Goal: Transaction & Acquisition: Book appointment/travel/reservation

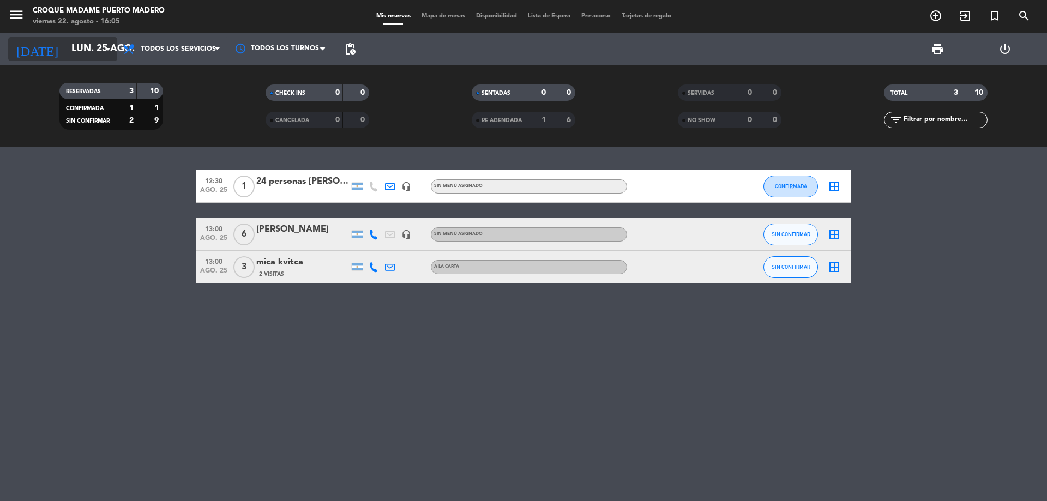
click at [110, 52] on icon "arrow_drop_down" at bounding box center [107, 49] width 13 height 13
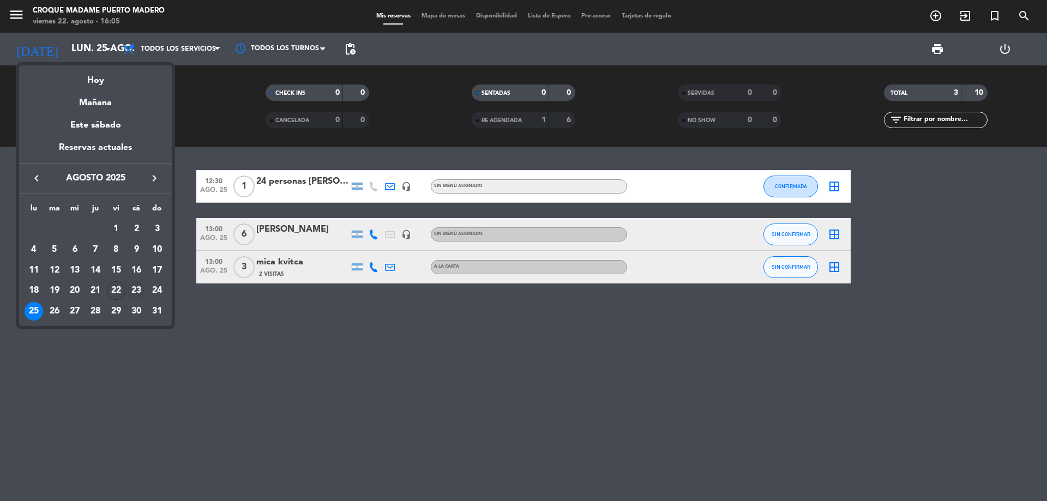
click at [137, 290] on div "23" at bounding box center [136, 290] width 19 height 19
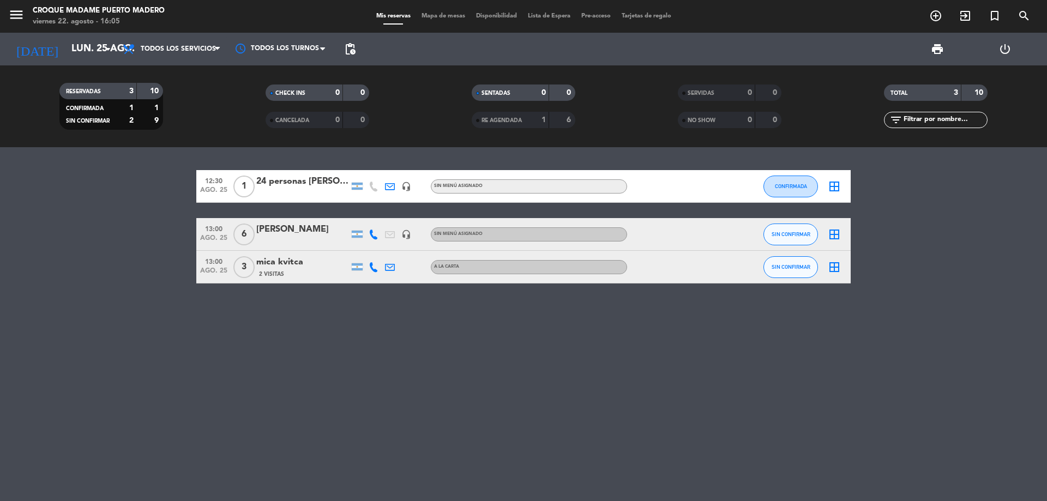
type input "sáb. 23 ago."
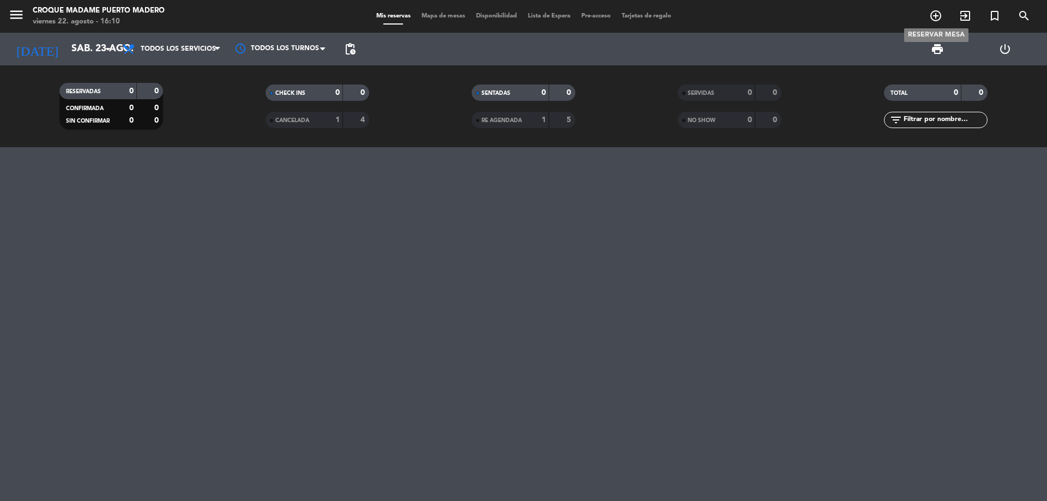
click at [934, 10] on icon "add_circle_outline" at bounding box center [935, 15] width 13 height 13
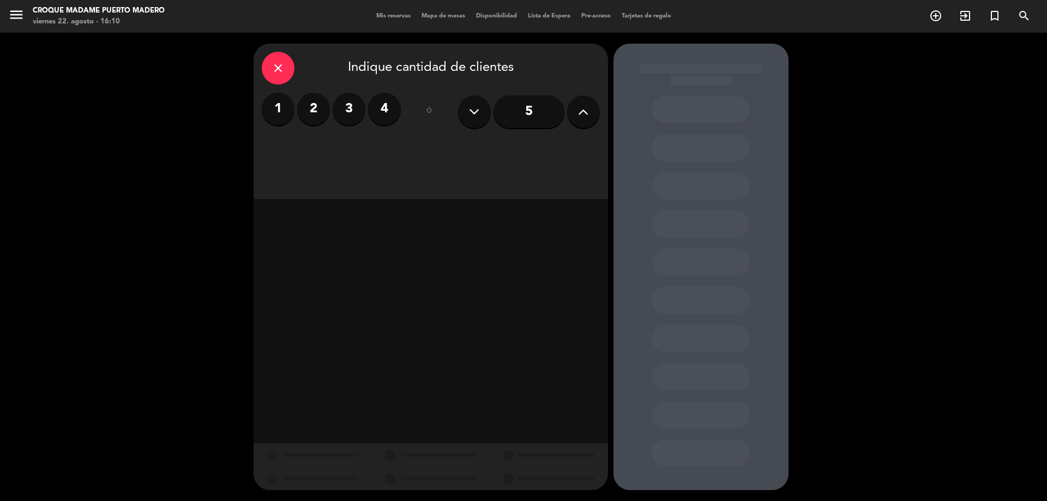
click at [382, 109] on label "4" at bounding box center [384, 109] width 33 height 33
click at [436, 145] on div "Almuerzo" at bounding box center [430, 149] width 111 height 22
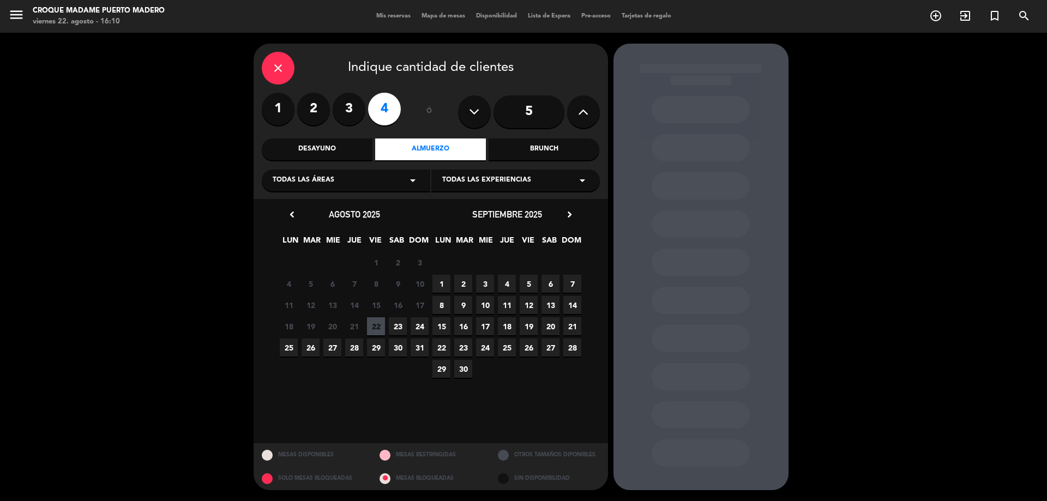
click at [310, 347] on span "26" at bounding box center [310, 348] width 18 height 18
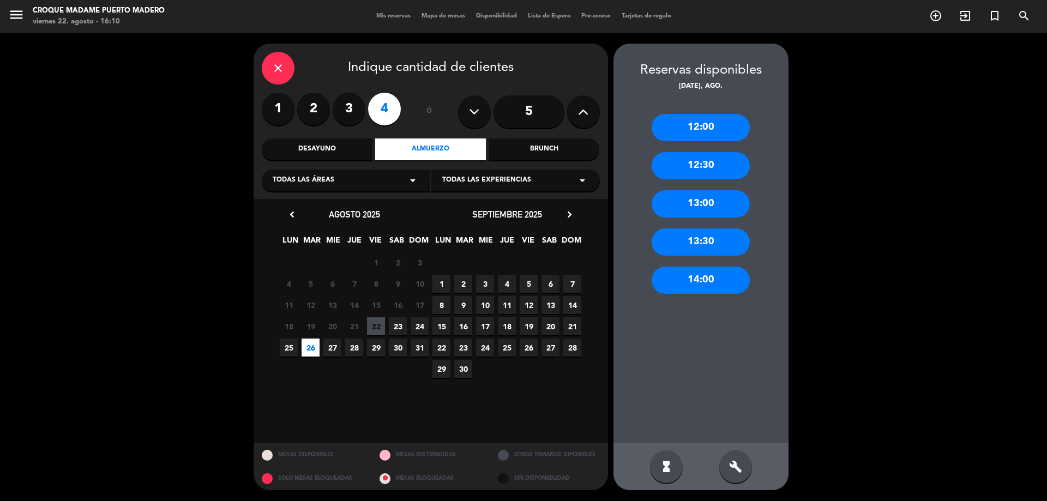
click at [701, 162] on div "12:30" at bounding box center [701, 165] width 98 height 27
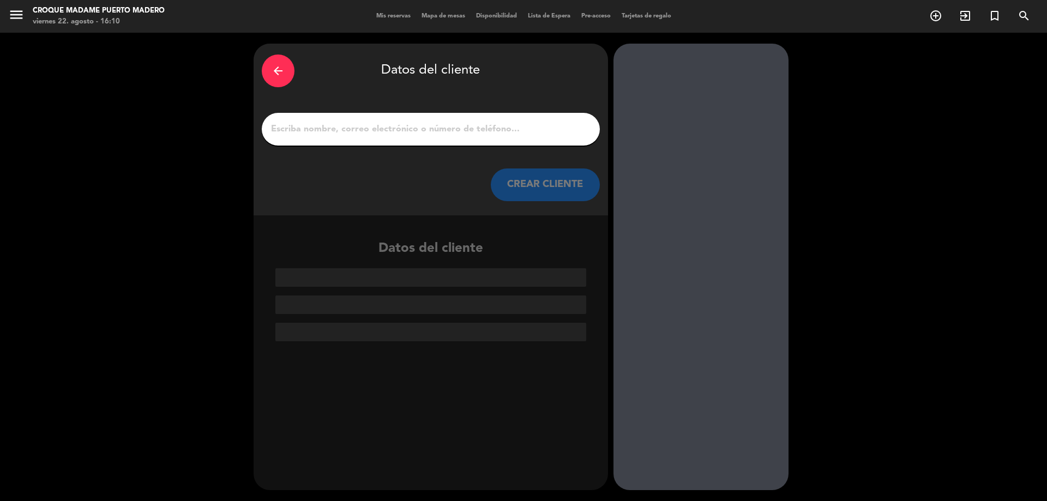
click at [453, 126] on input "1" at bounding box center [431, 129] width 322 height 15
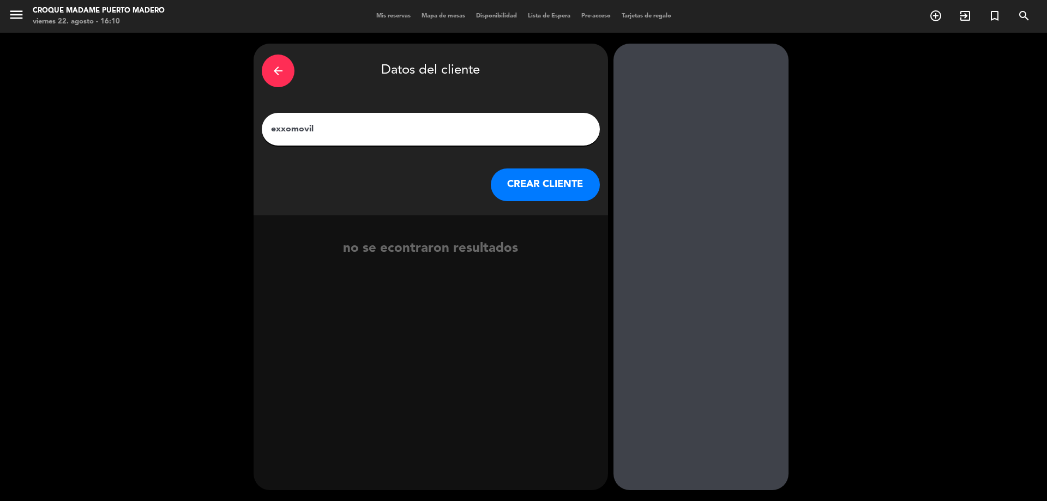
type input "exxomovil"
click at [565, 171] on button "CREAR CLIENTE" at bounding box center [545, 184] width 109 height 33
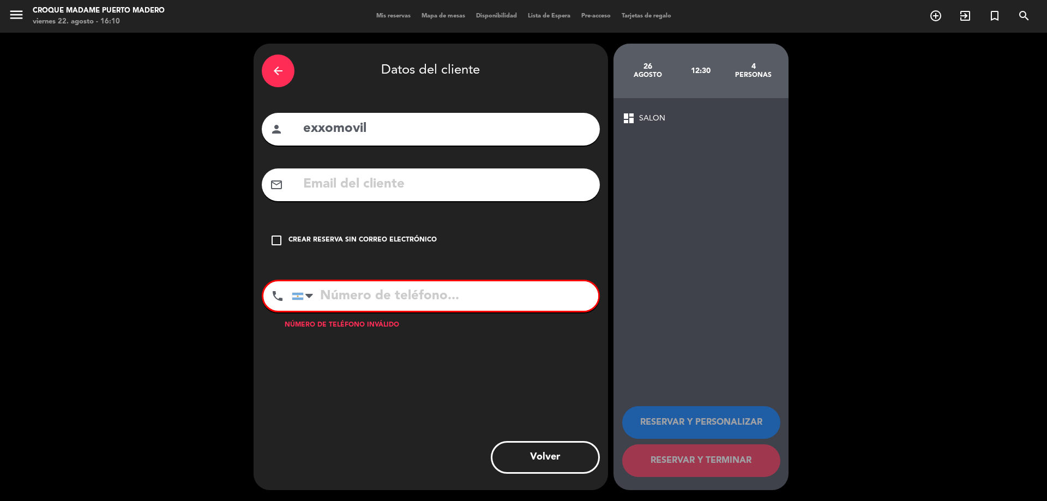
click at [275, 238] on icon "check_box_outline_blank" at bounding box center [276, 240] width 13 height 13
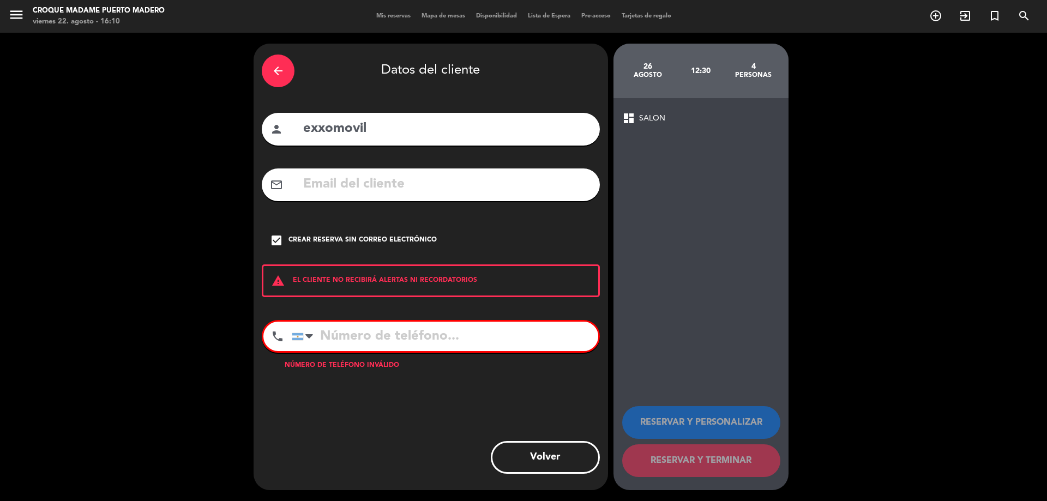
click at [334, 341] on input "tel" at bounding box center [445, 336] width 306 height 29
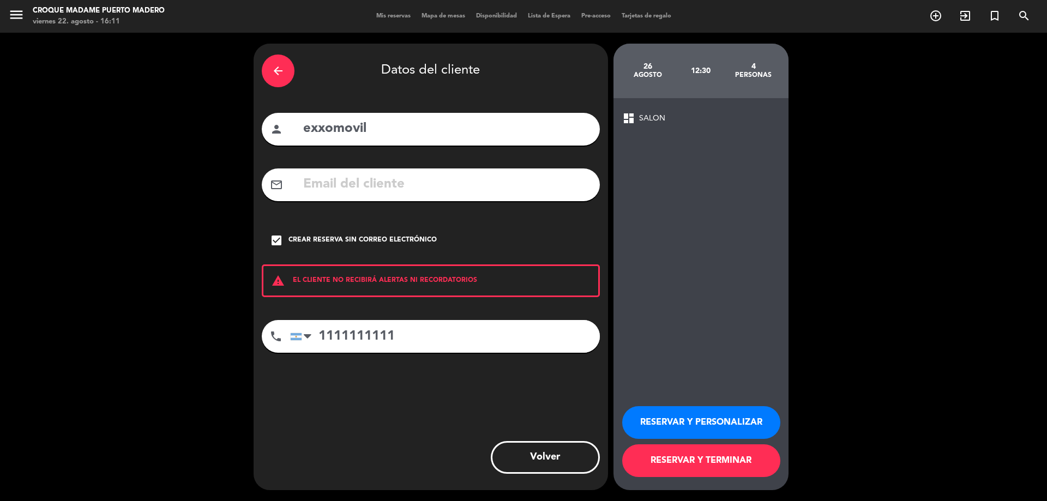
type input "1111111111"
click at [668, 417] on button "RESERVAR Y PERSONALIZAR" at bounding box center [701, 422] width 158 height 33
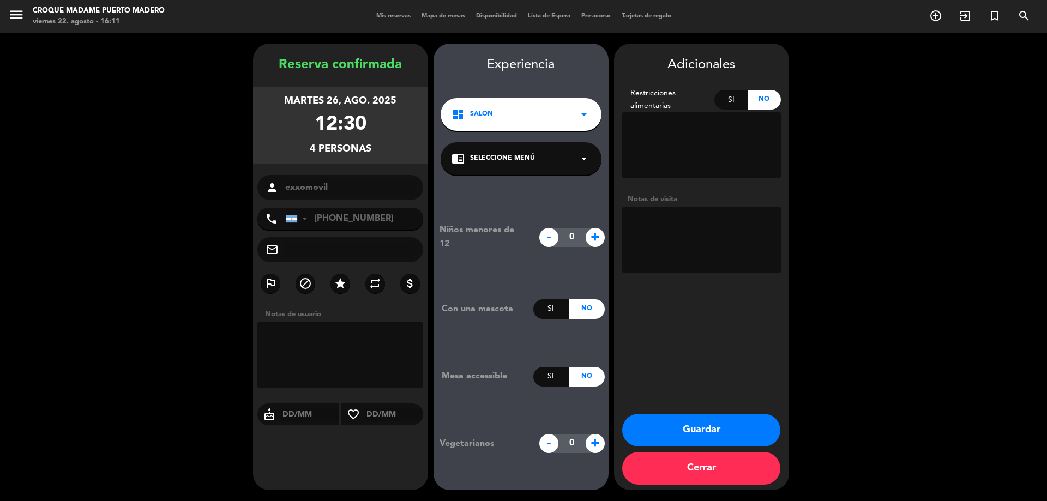
click at [668, 431] on button "Guardar" at bounding box center [701, 430] width 158 height 33
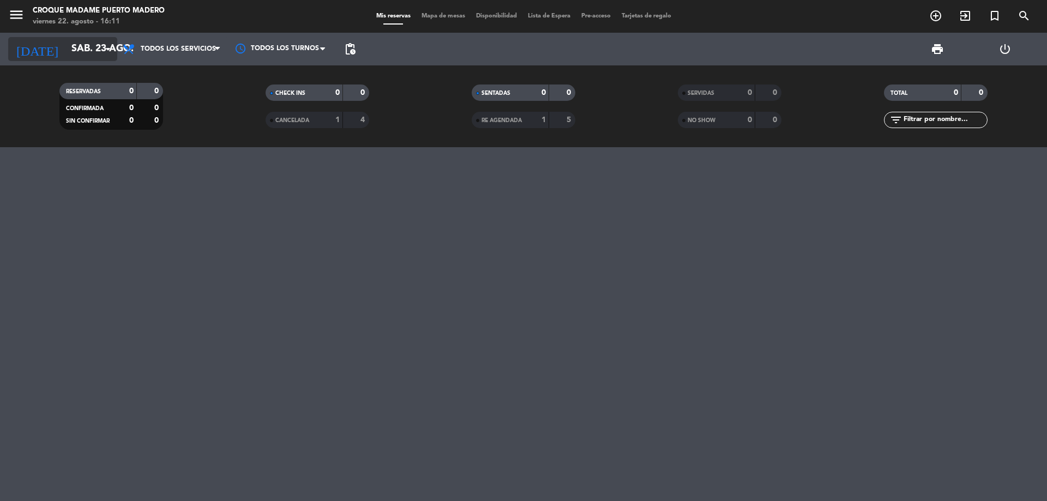
click at [106, 47] on icon "arrow_drop_down" at bounding box center [107, 49] width 13 height 13
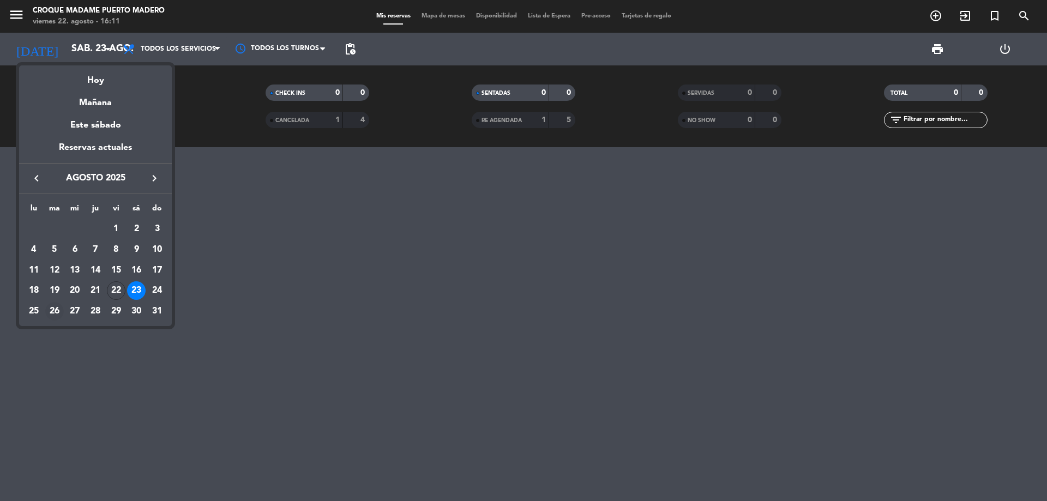
click at [53, 307] on div "26" at bounding box center [54, 311] width 19 height 19
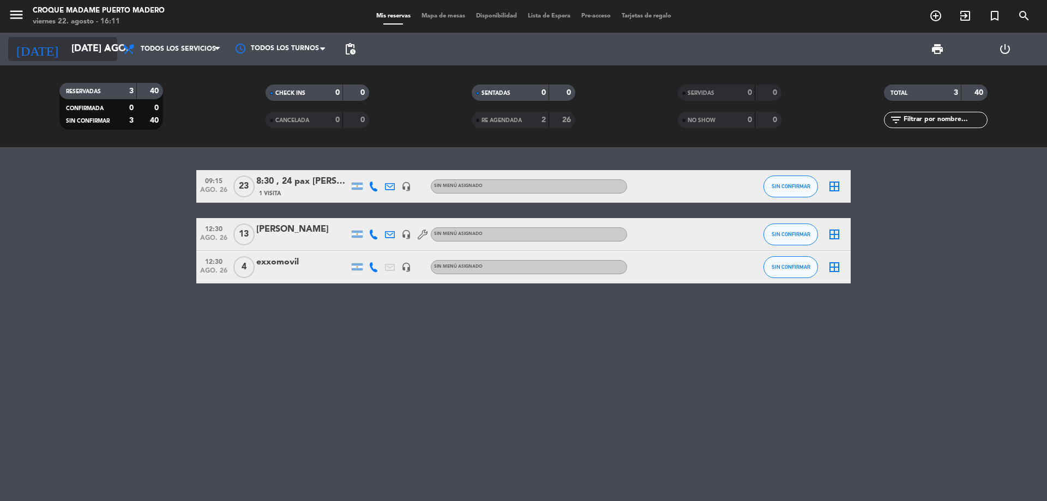
click at [108, 53] on icon "arrow_drop_down" at bounding box center [107, 49] width 13 height 13
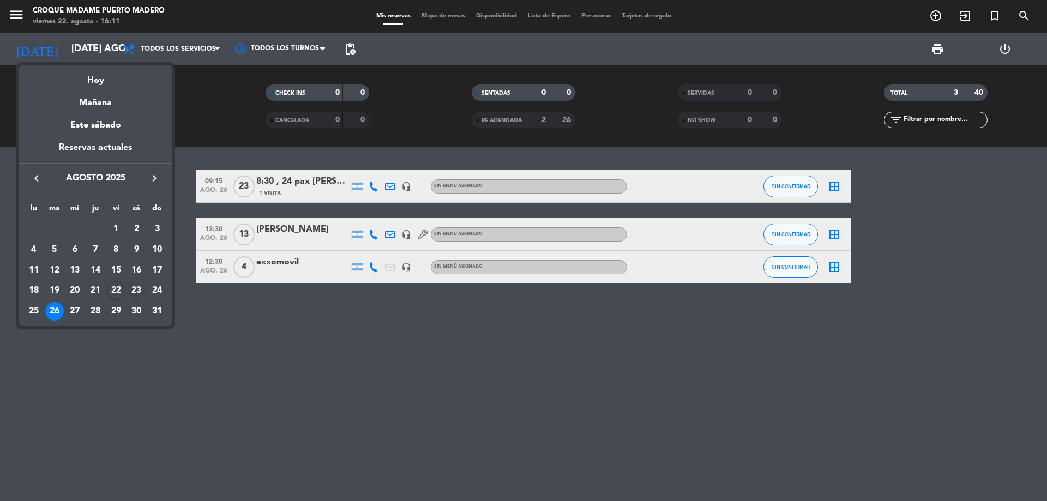
click at [132, 294] on div "23" at bounding box center [136, 290] width 19 height 19
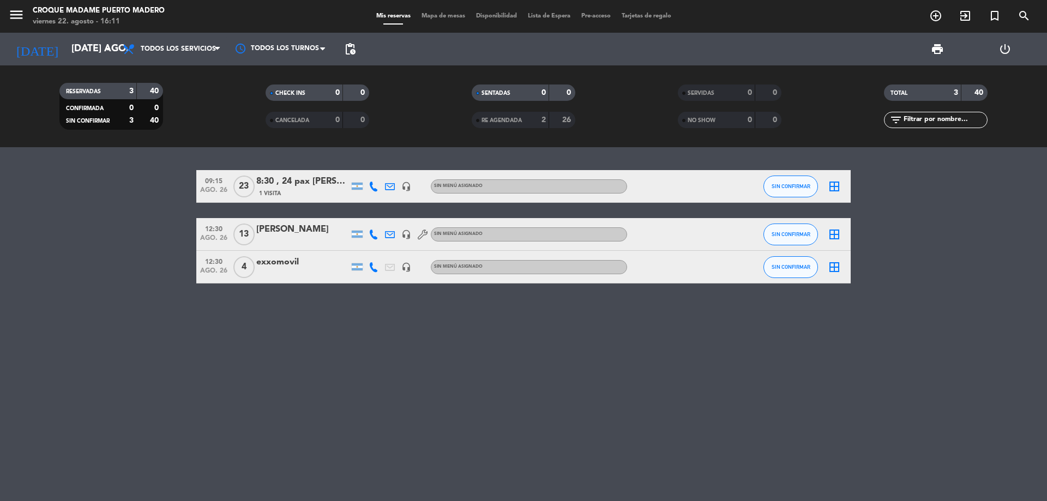
type input "sáb. 23 ago."
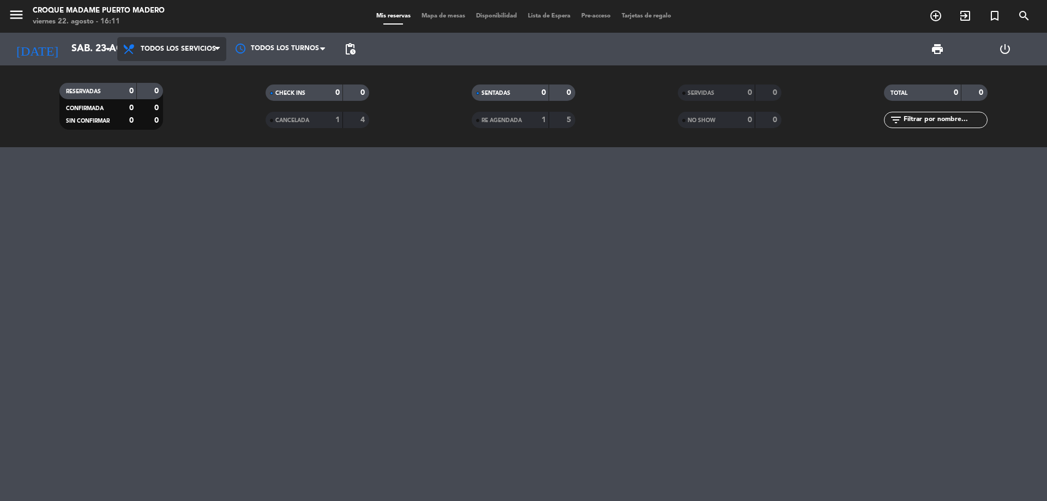
click at [213, 47] on span "Todos los servicios" at bounding box center [178, 49] width 75 height 8
click at [180, 146] on div "menu [DEMOGRAPHIC_DATA] [GEOGRAPHIC_DATA][PERSON_NAME] viernes 22. agosto - 16:…" at bounding box center [523, 73] width 1047 height 147
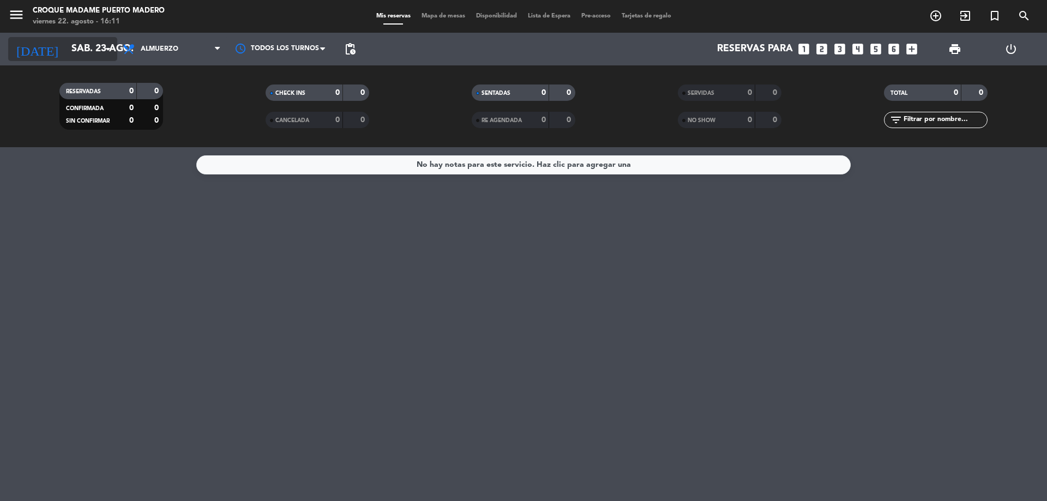
click at [107, 49] on icon "arrow_drop_down" at bounding box center [107, 49] width 13 height 13
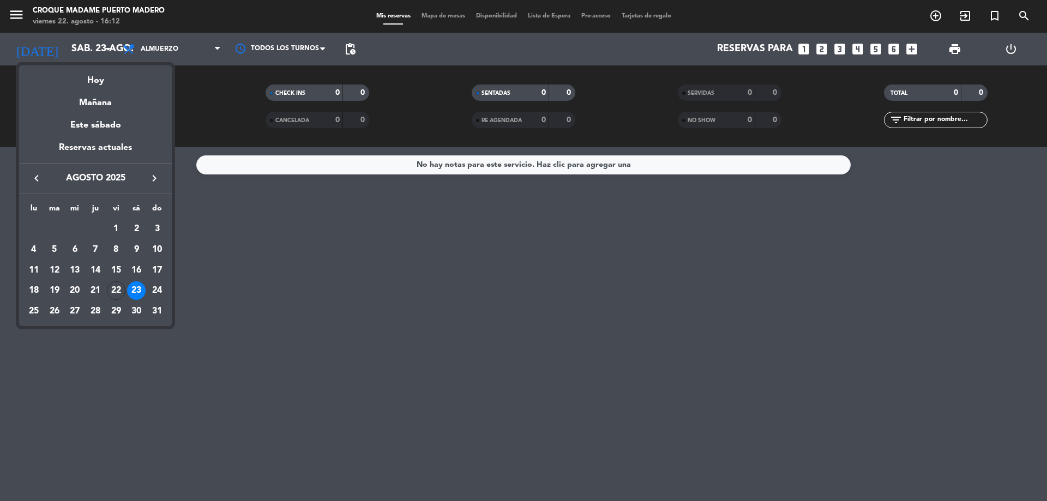
click at [135, 288] on div "23" at bounding box center [136, 290] width 19 height 19
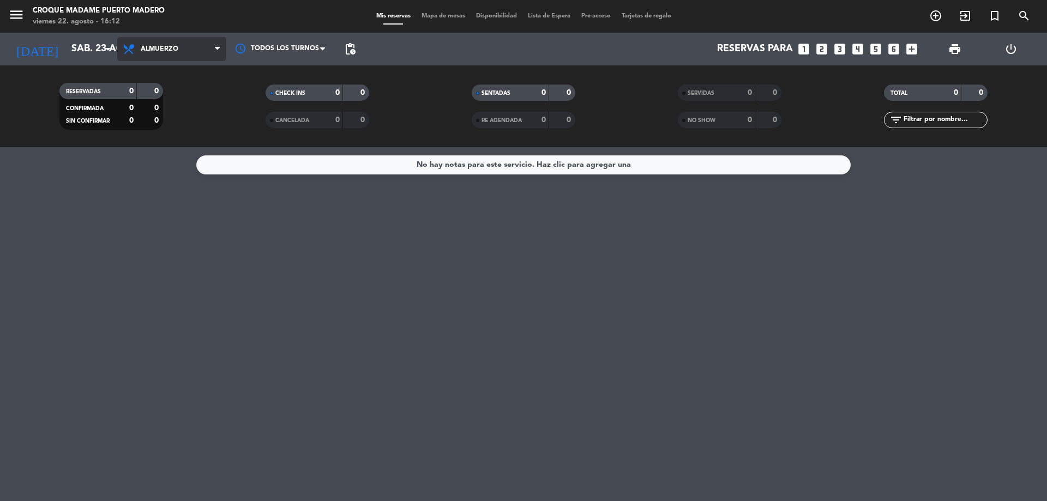
click at [216, 47] on icon at bounding box center [217, 49] width 5 height 9
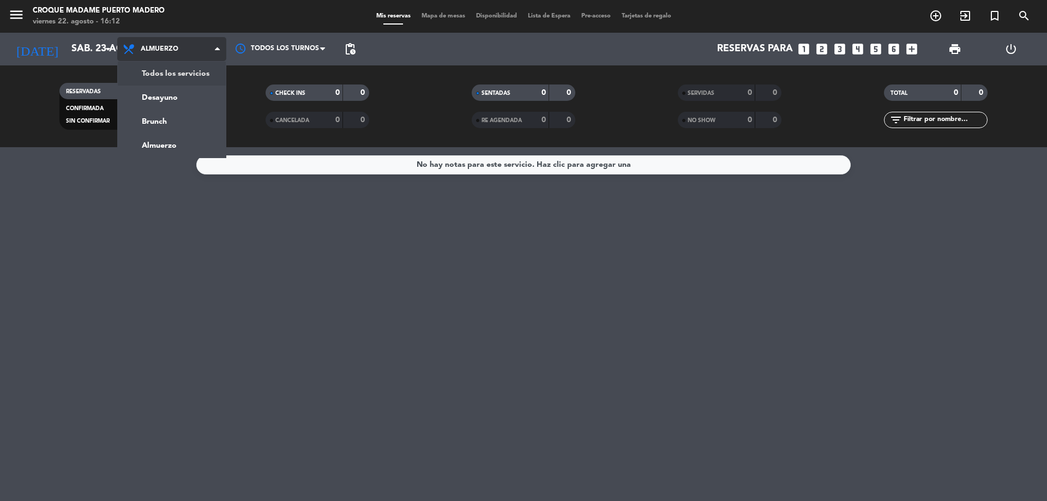
click at [204, 68] on div "menu [DEMOGRAPHIC_DATA] [GEOGRAPHIC_DATA][PERSON_NAME] viernes 22. agosto - 16:…" at bounding box center [523, 73] width 1047 height 147
